Goal: Information Seeking & Learning: Learn about a topic

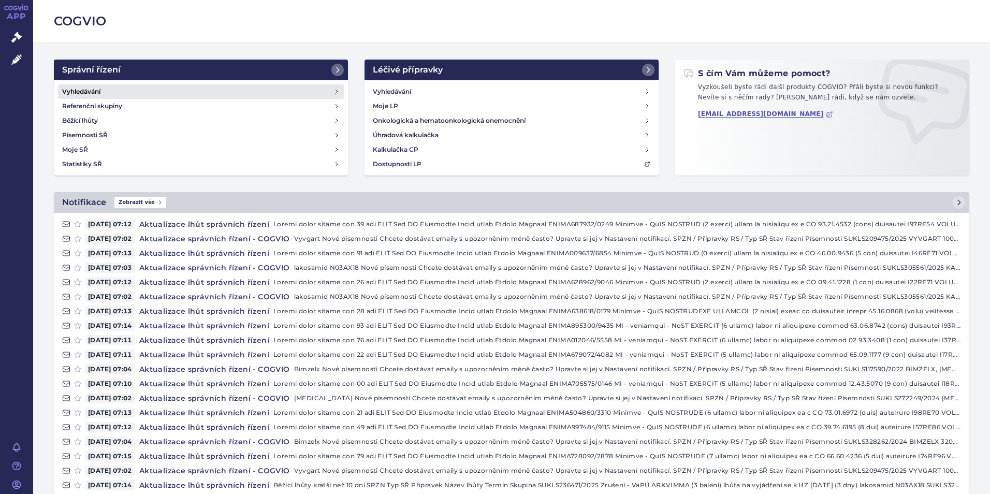
click at [83, 90] on h4 "Vyhledávání" at bounding box center [81, 91] width 38 height 10
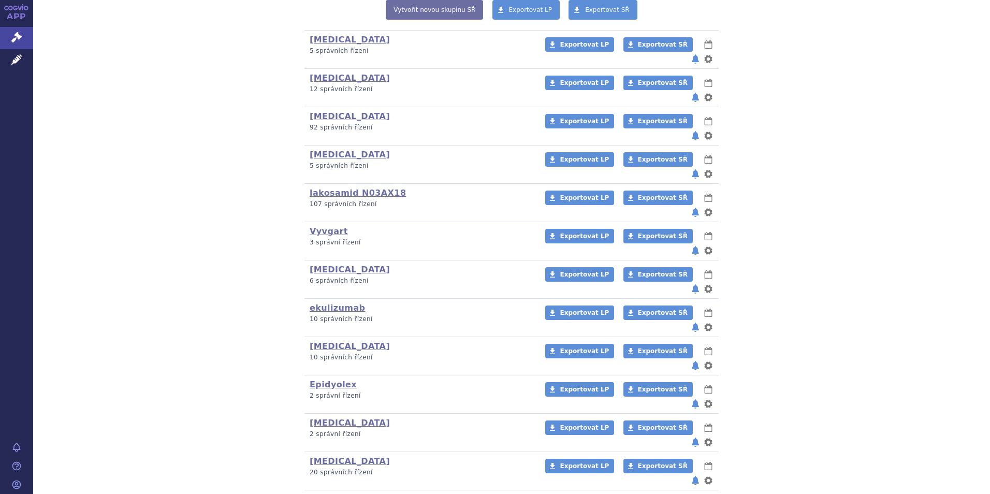
scroll to position [259, 0]
